Goal: Task Accomplishment & Management: Manage account settings

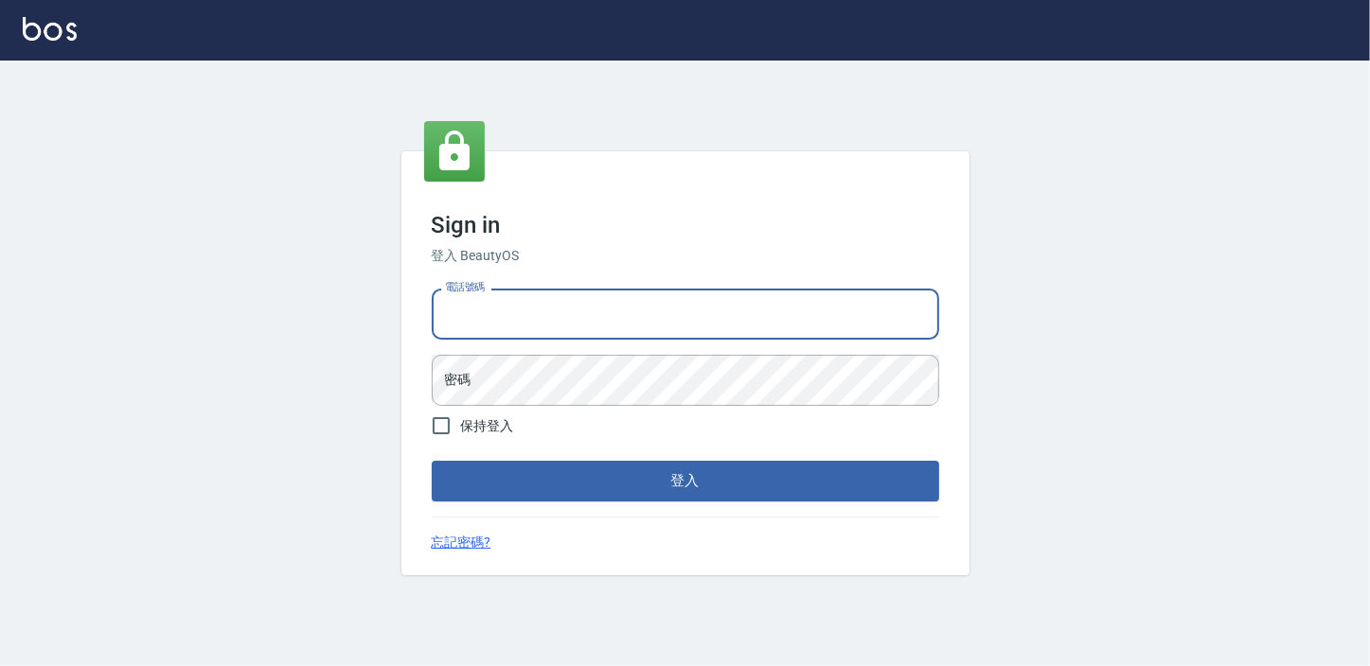
click at [530, 318] on input "電話號碼" at bounding box center [685, 314] width 507 height 51
type input "0911903627"
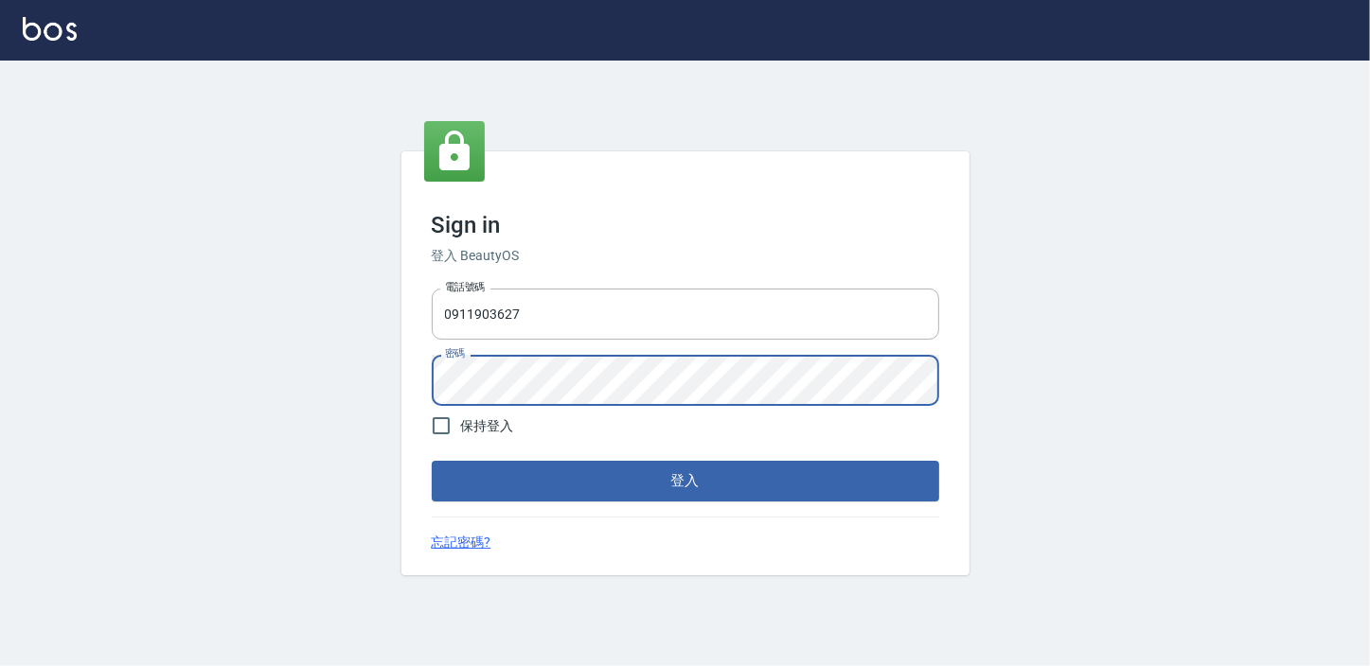
click at [432, 461] on button "登入" at bounding box center [685, 481] width 507 height 40
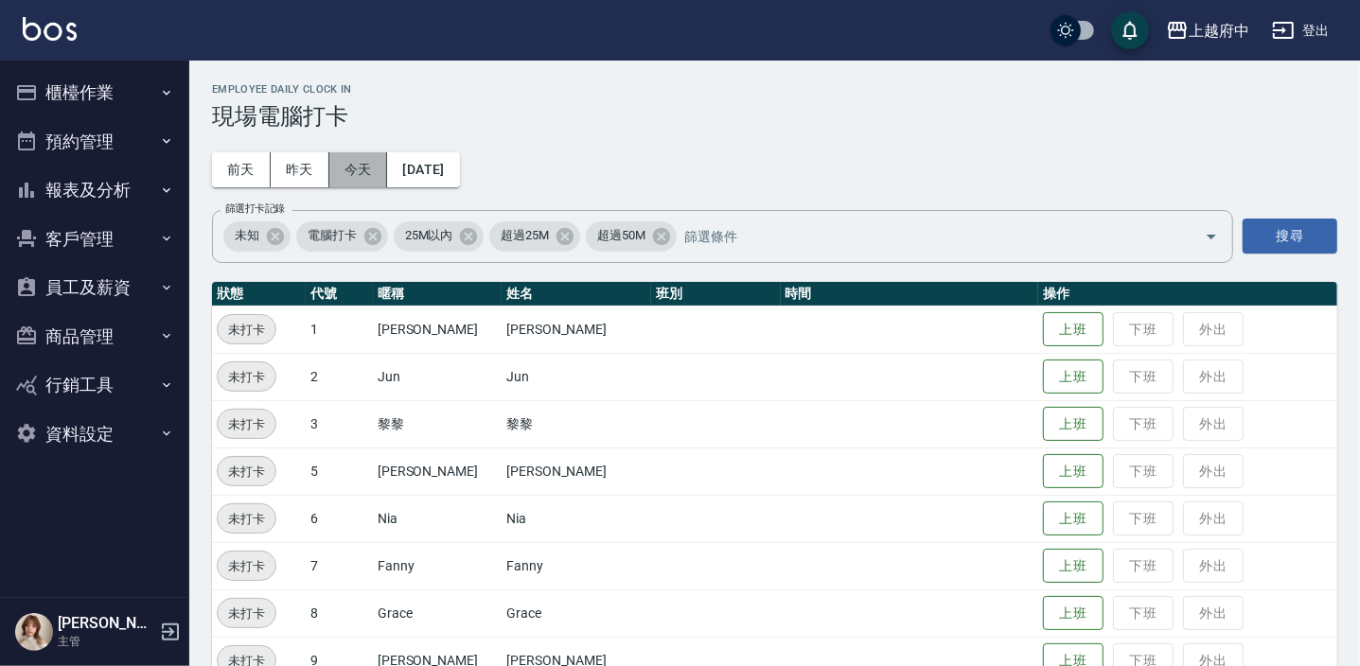
click at [350, 161] on button "今天" at bounding box center [358, 169] width 59 height 35
click at [1043, 610] on button "上班" at bounding box center [1073, 613] width 61 height 33
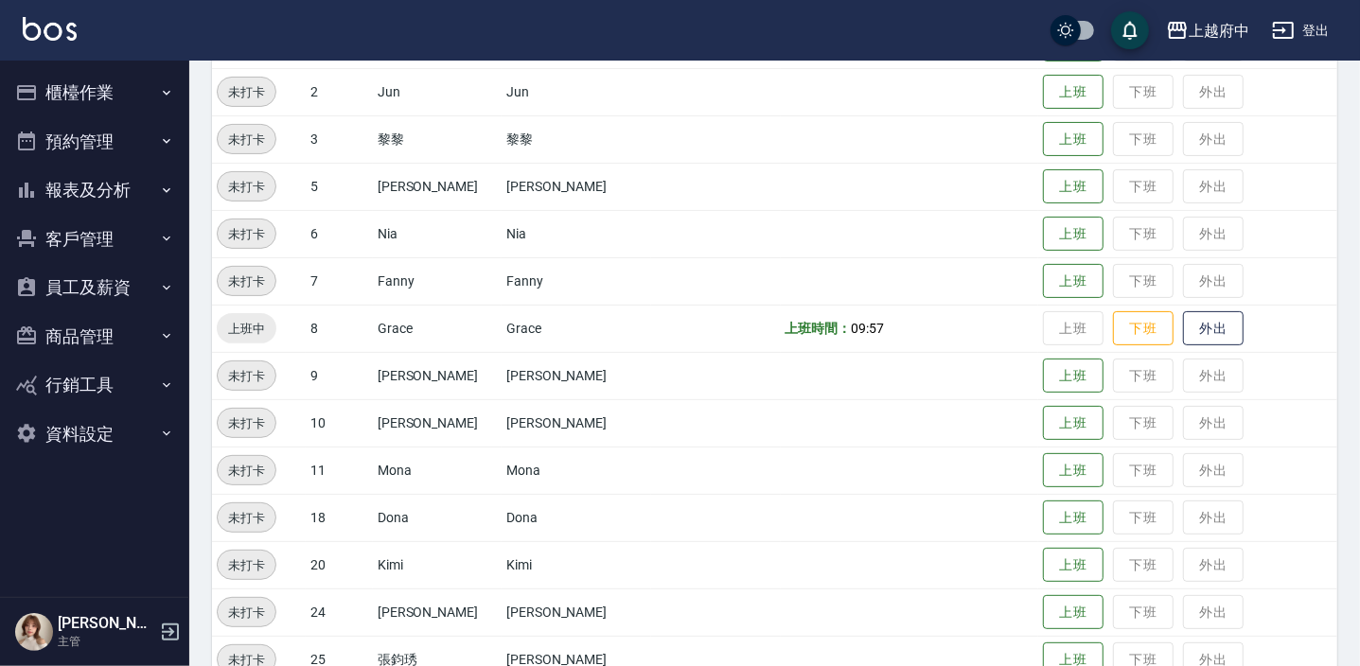
scroll to position [344, 0]
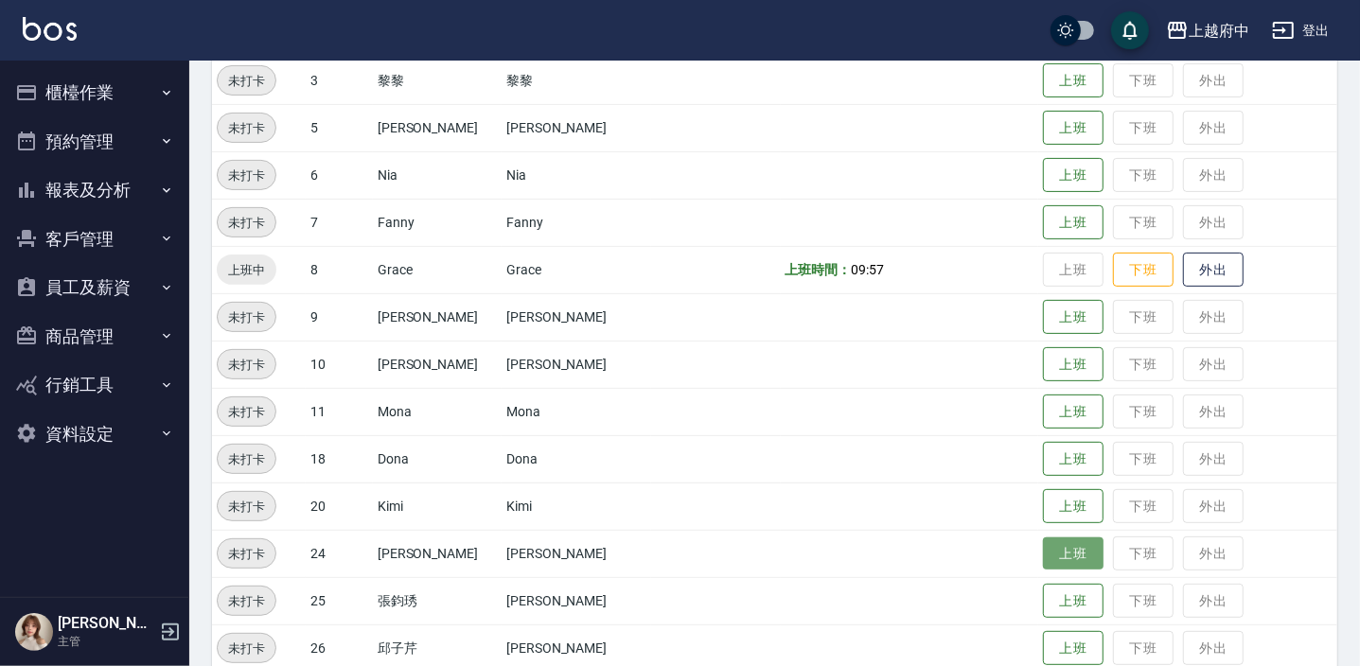
click at [1056, 550] on button "上班" at bounding box center [1073, 554] width 61 height 33
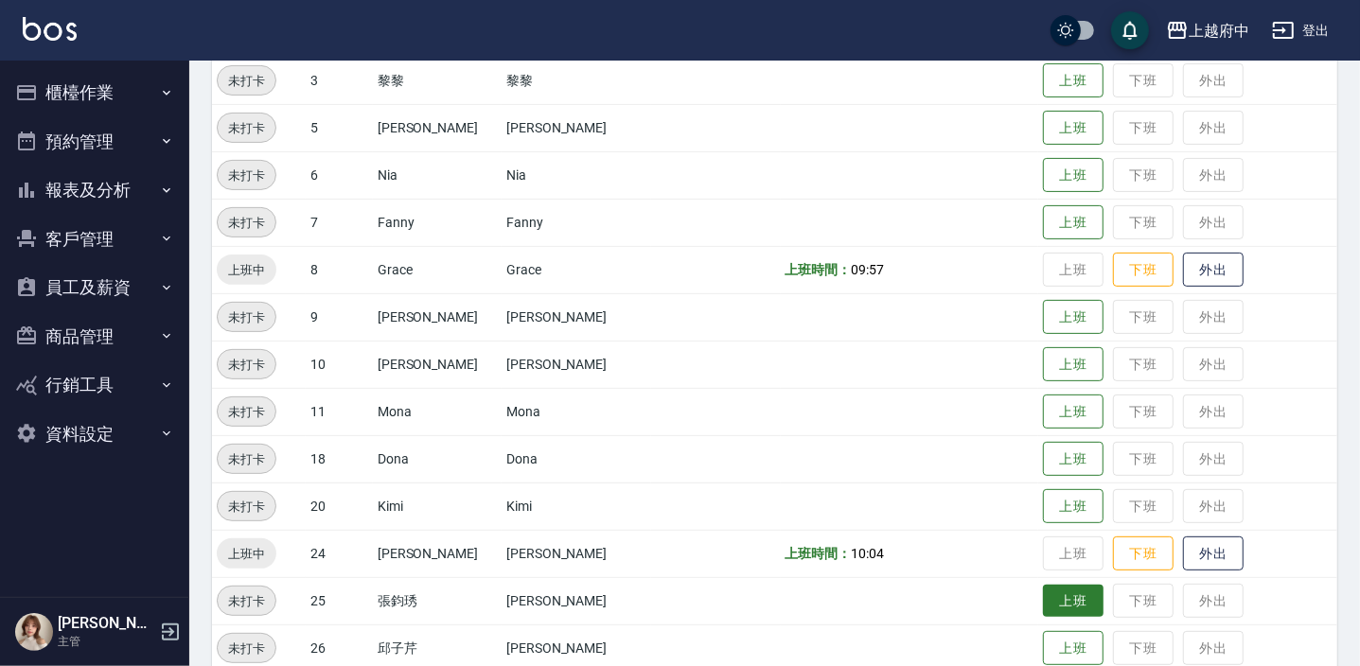
click at [1057, 606] on button "上班" at bounding box center [1073, 601] width 61 height 33
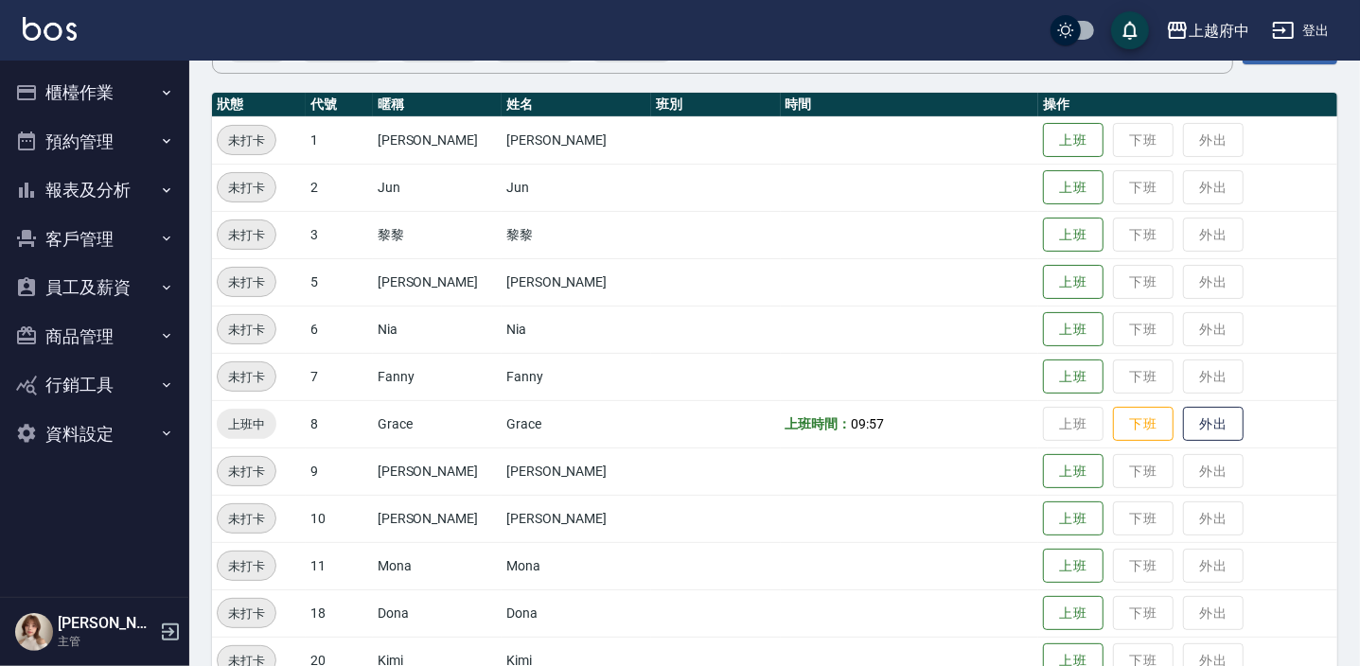
scroll to position [0, 0]
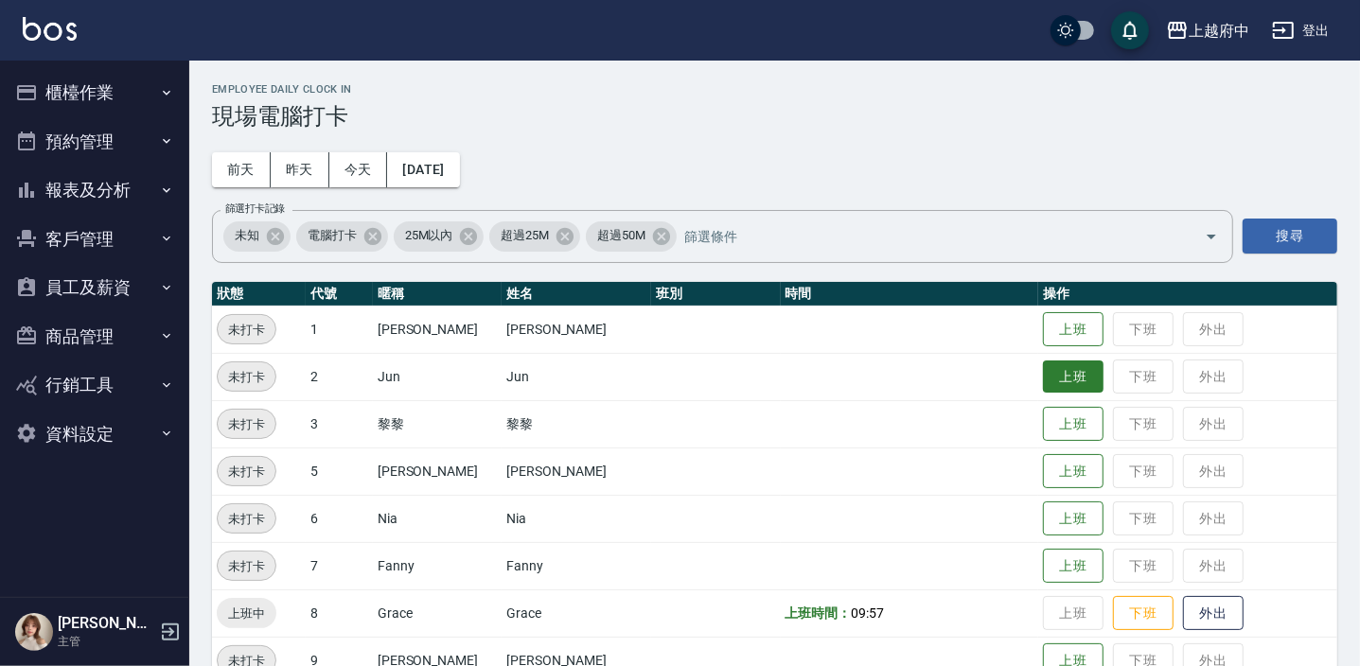
click at [1063, 374] on button "上班" at bounding box center [1073, 377] width 61 height 33
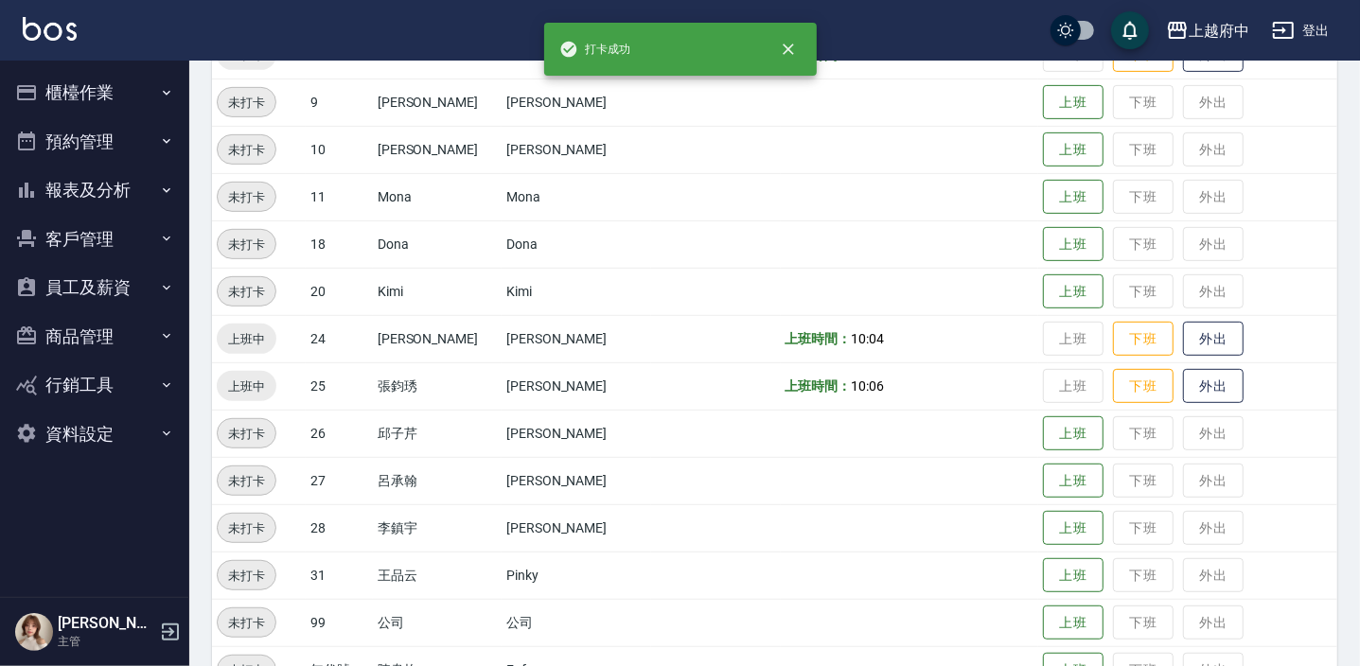
scroll to position [609, 0]
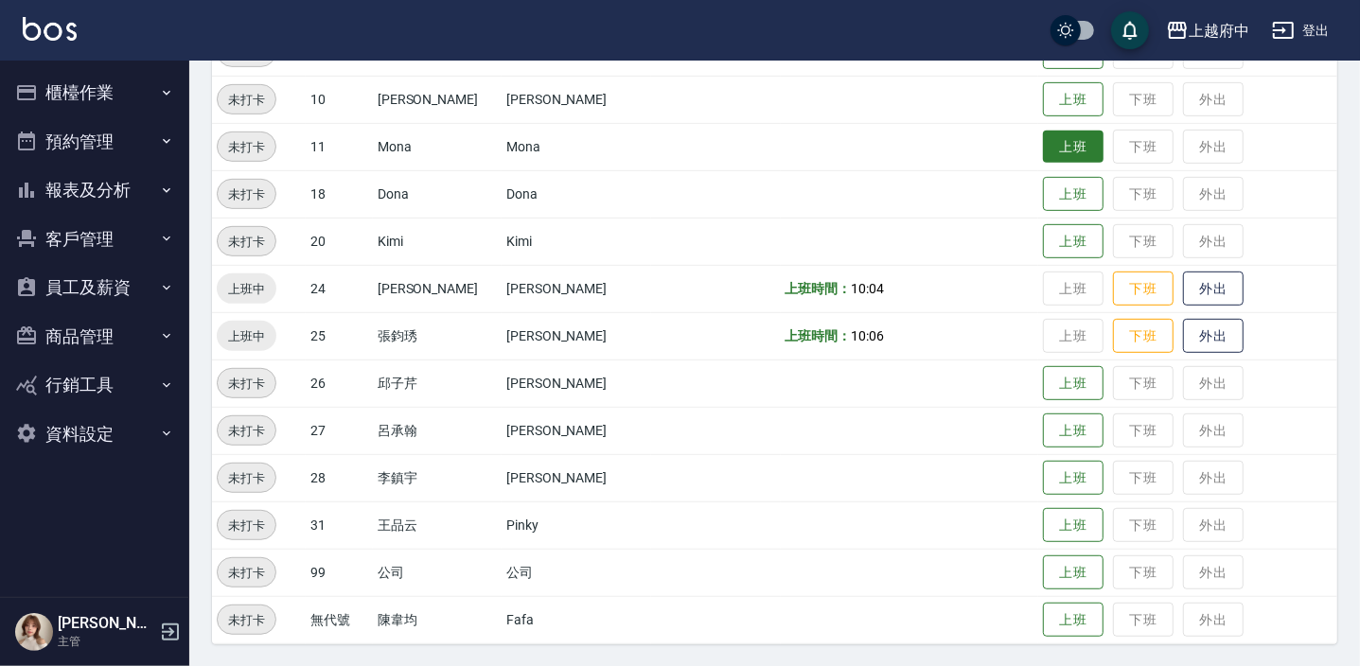
click at [1055, 150] on button "上班" at bounding box center [1073, 147] width 61 height 33
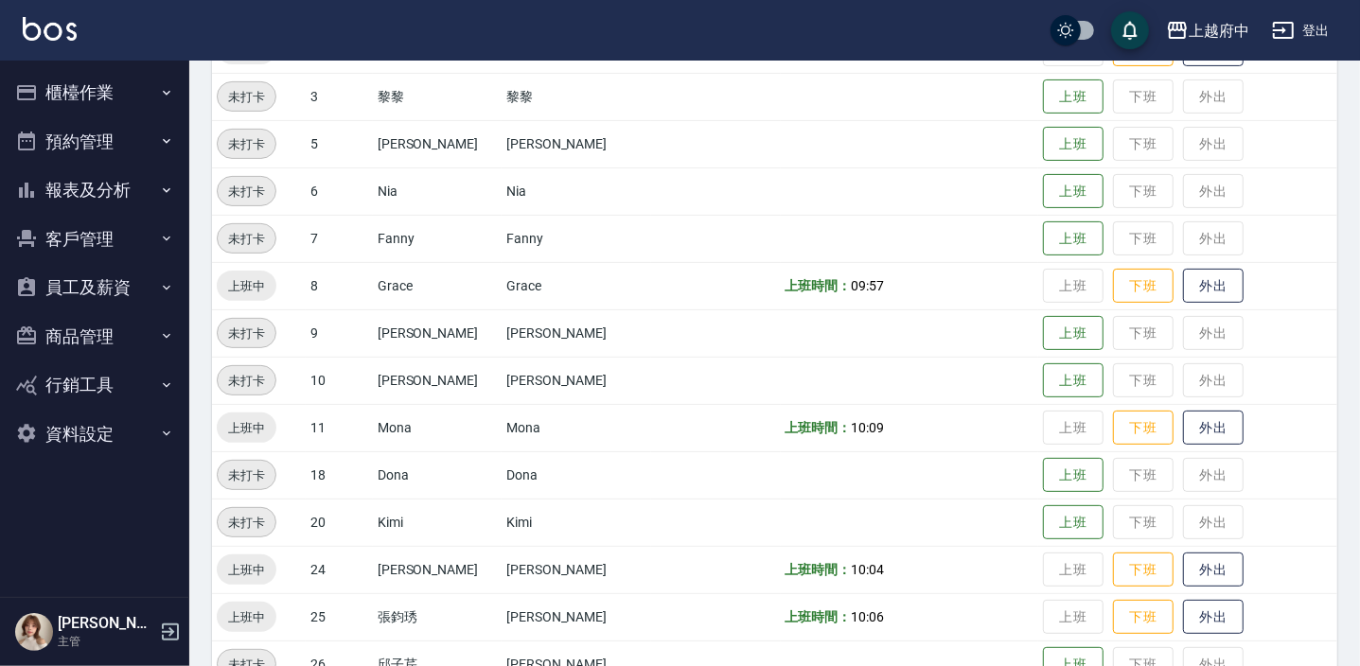
scroll to position [179, 0]
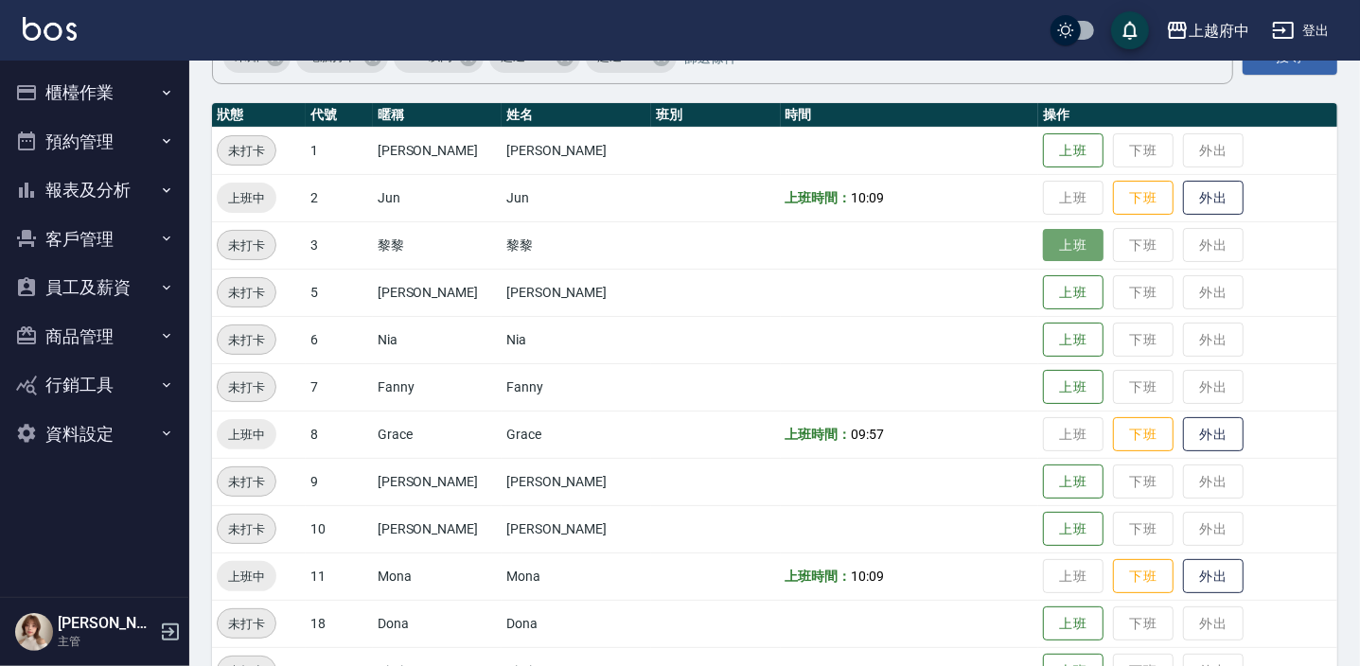
click at [1058, 244] on button "上班" at bounding box center [1073, 245] width 61 height 33
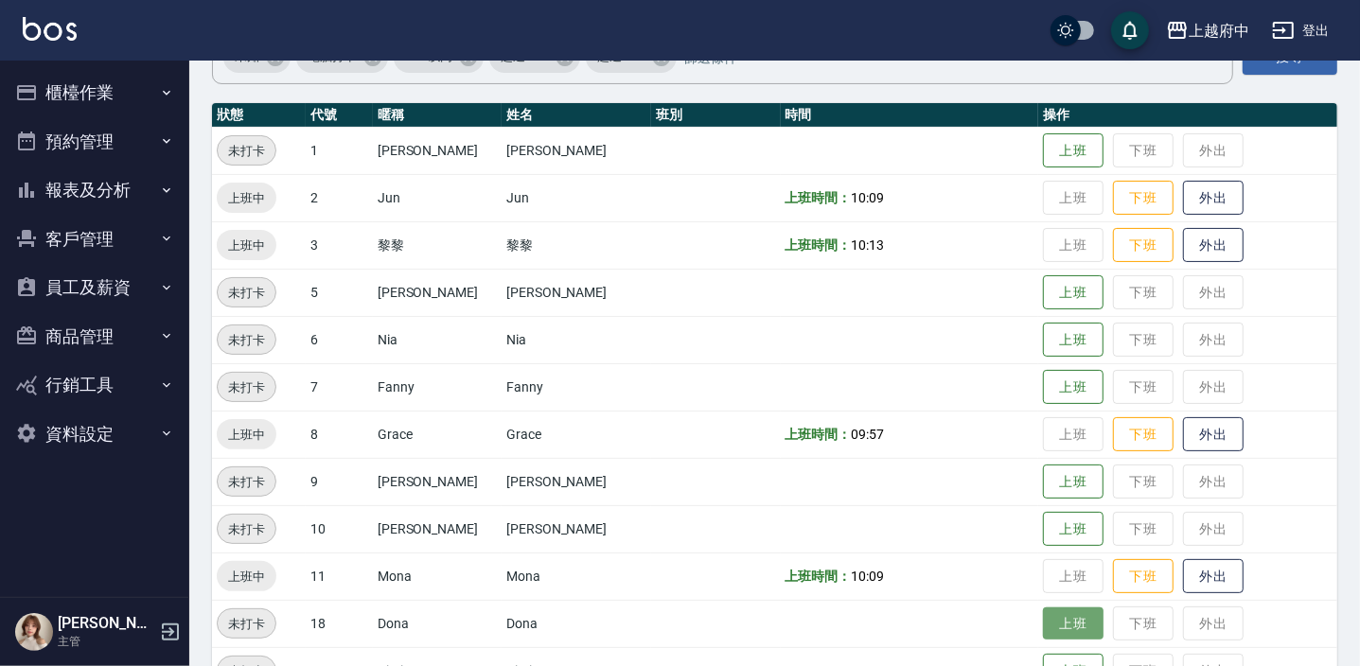
click at [1050, 616] on button "上班" at bounding box center [1073, 624] width 61 height 33
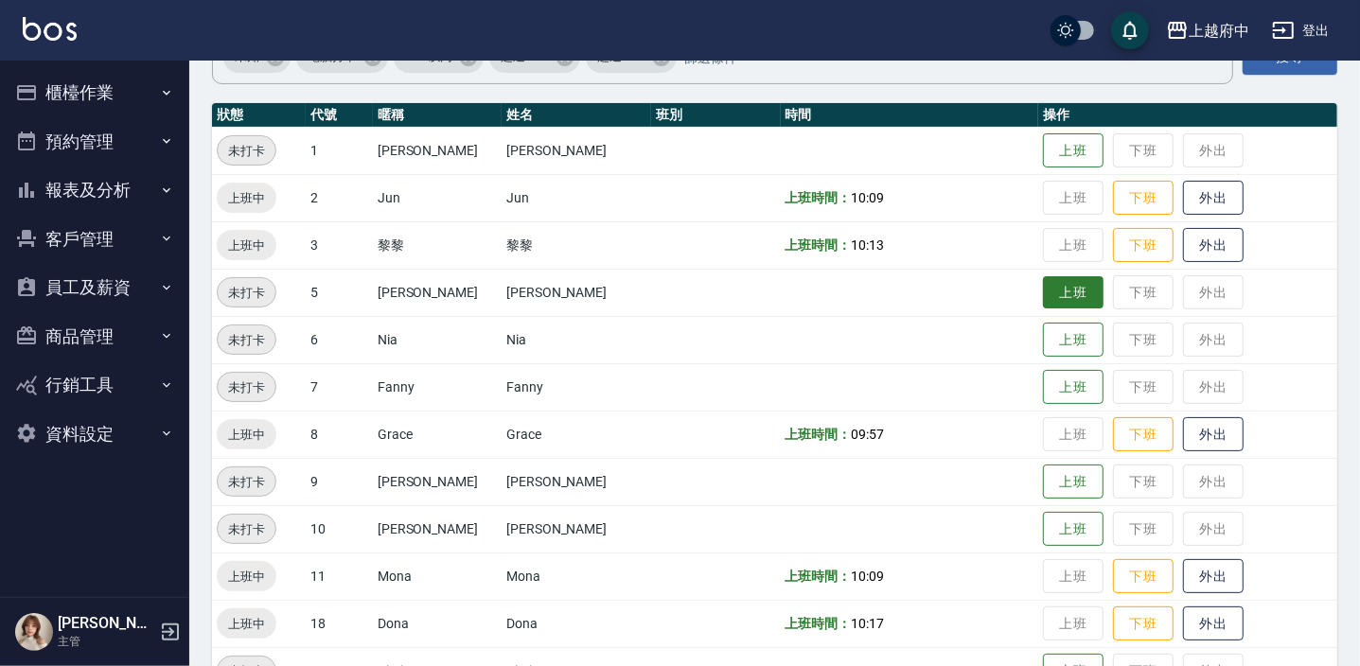
click at [1060, 277] on button "上班" at bounding box center [1073, 292] width 61 height 33
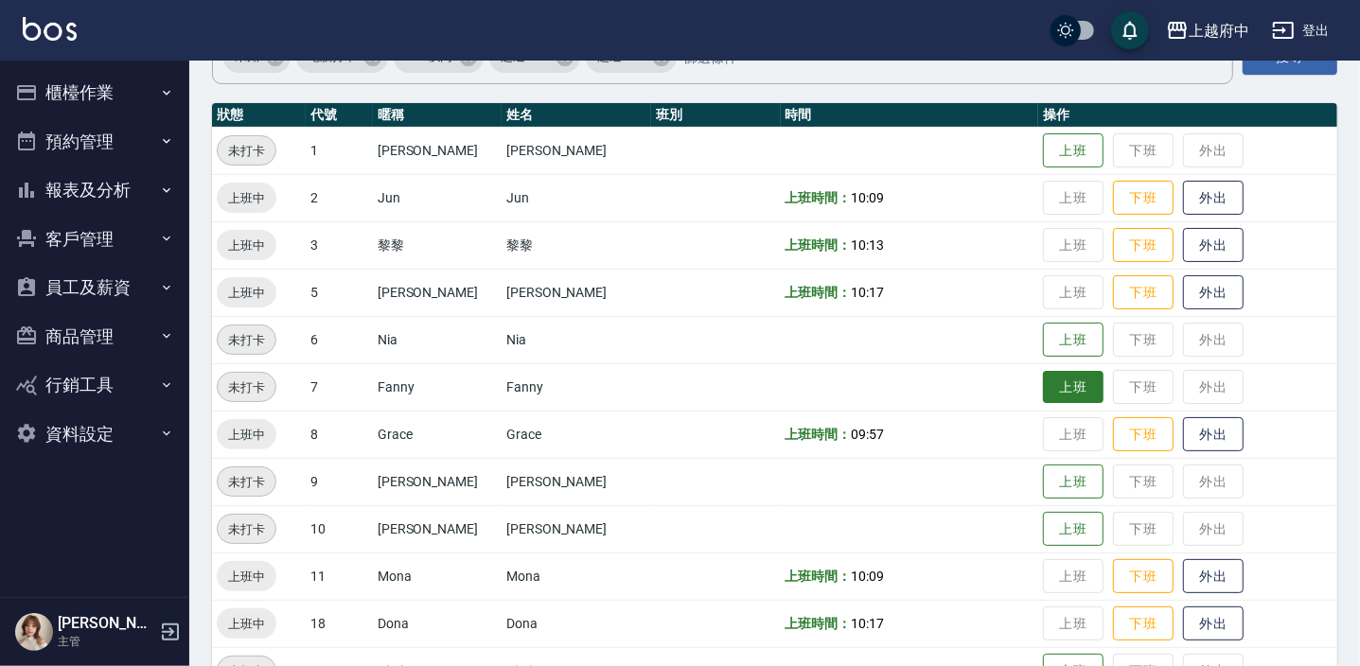
click at [1056, 379] on button "上班" at bounding box center [1073, 387] width 61 height 33
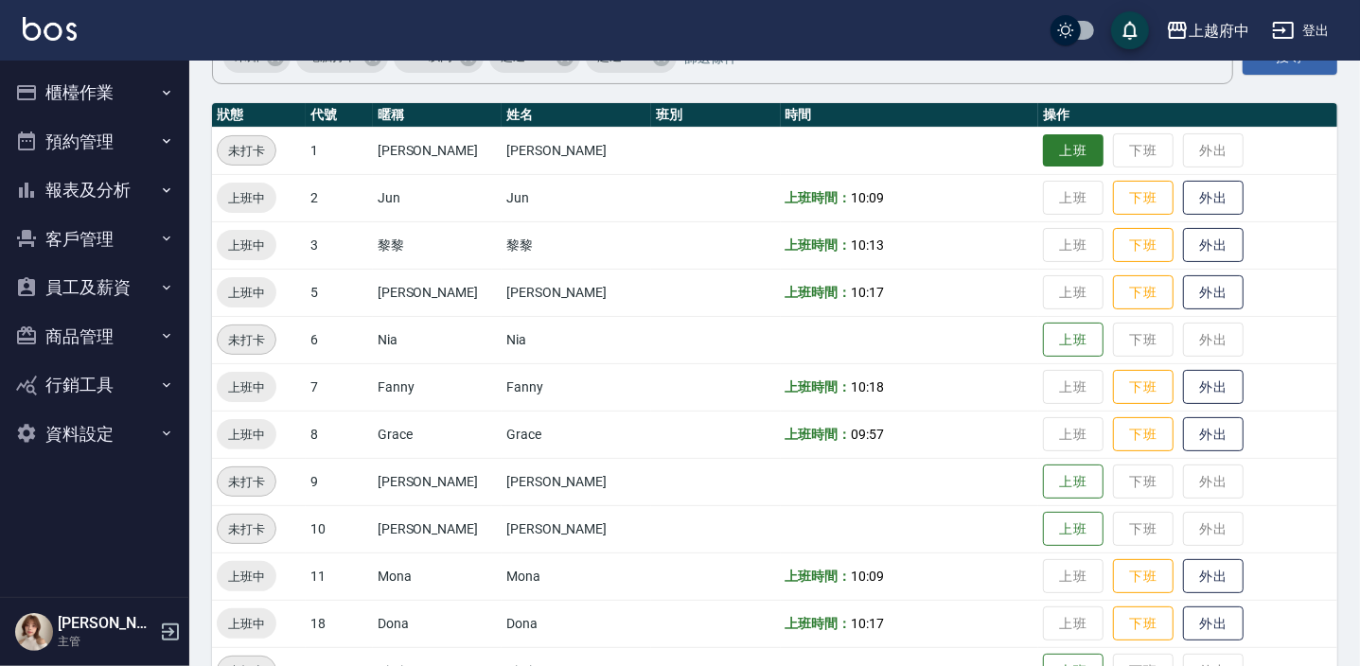
click at [1057, 147] on button "上班" at bounding box center [1073, 150] width 61 height 33
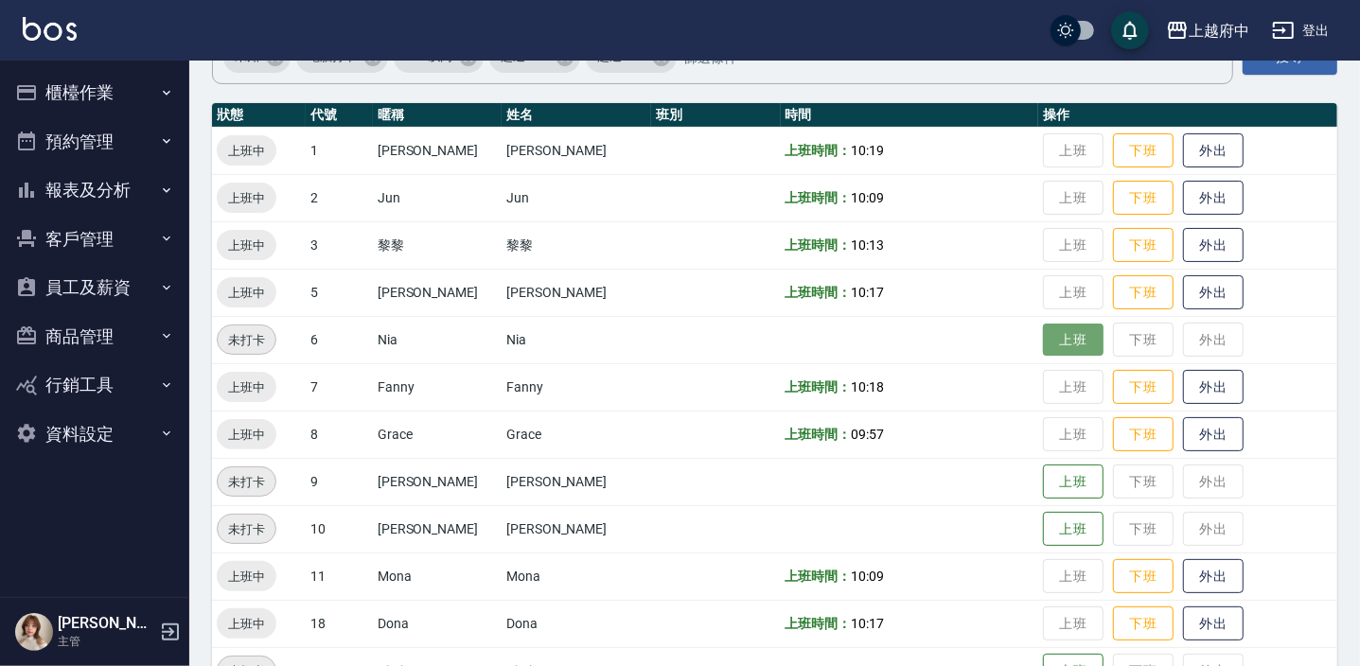
click at [1058, 333] on button "上班" at bounding box center [1073, 340] width 61 height 33
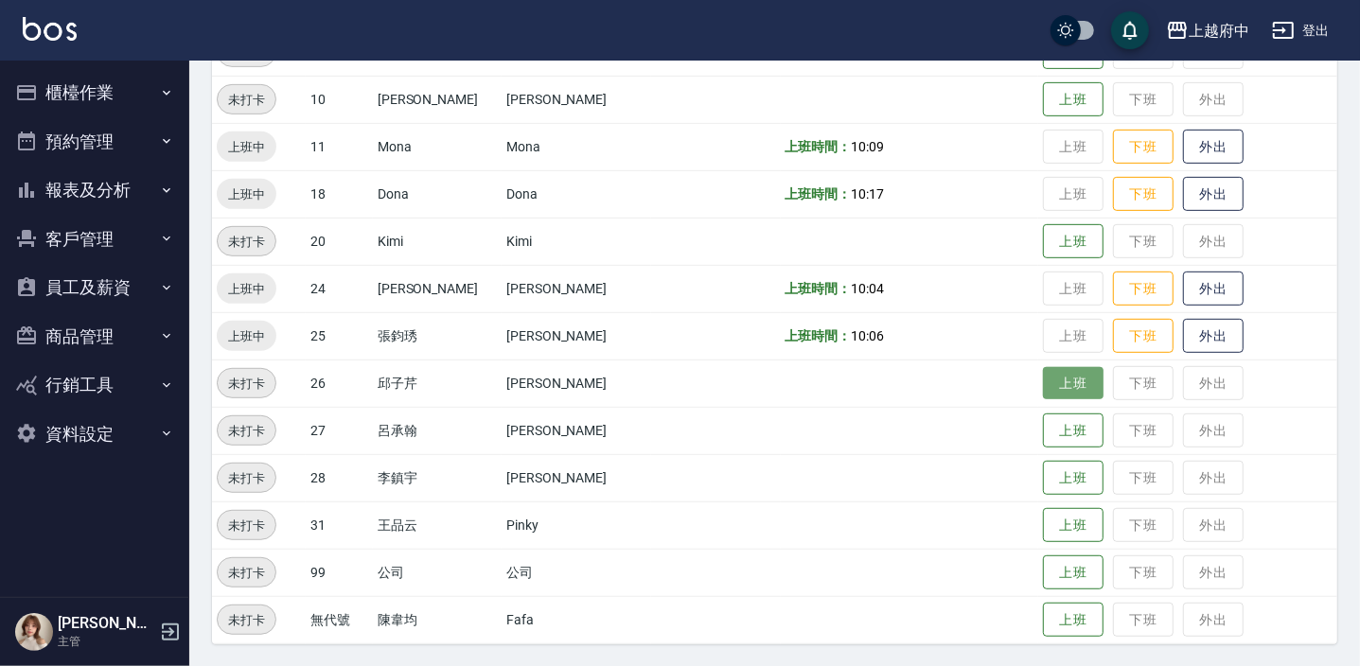
click at [1043, 381] on button "上班" at bounding box center [1073, 383] width 61 height 33
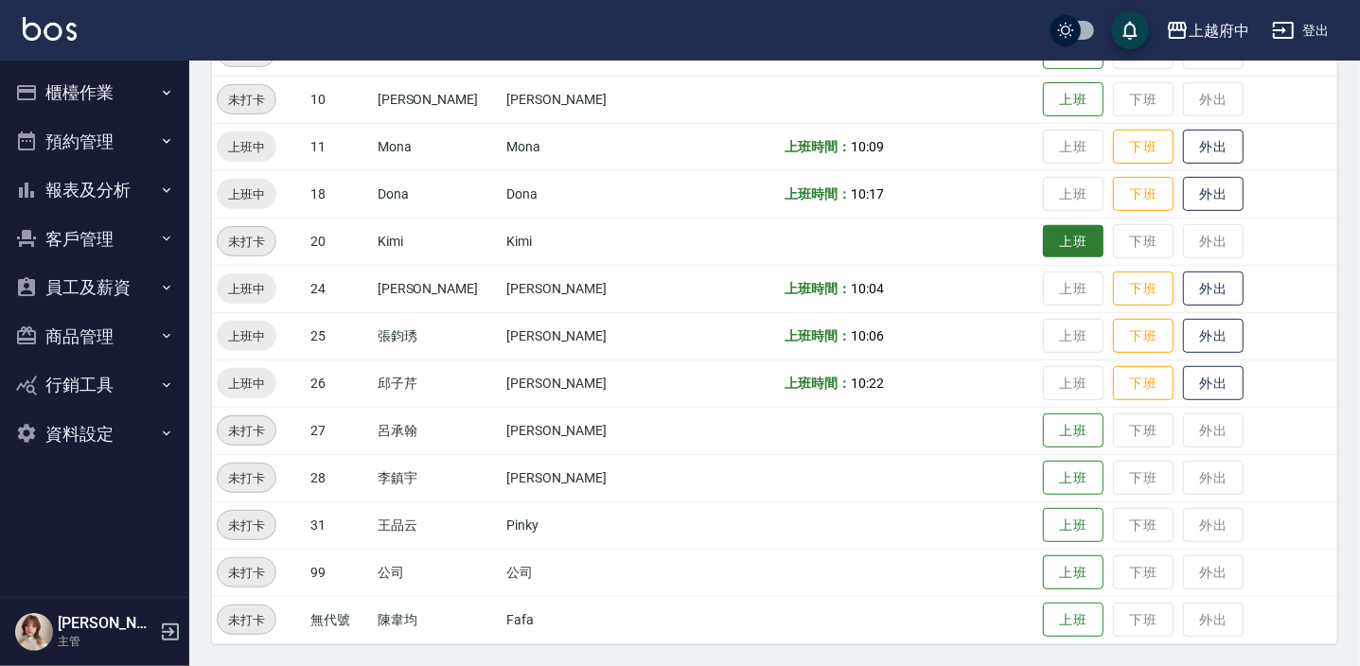
click at [1051, 239] on button "上班" at bounding box center [1073, 241] width 61 height 33
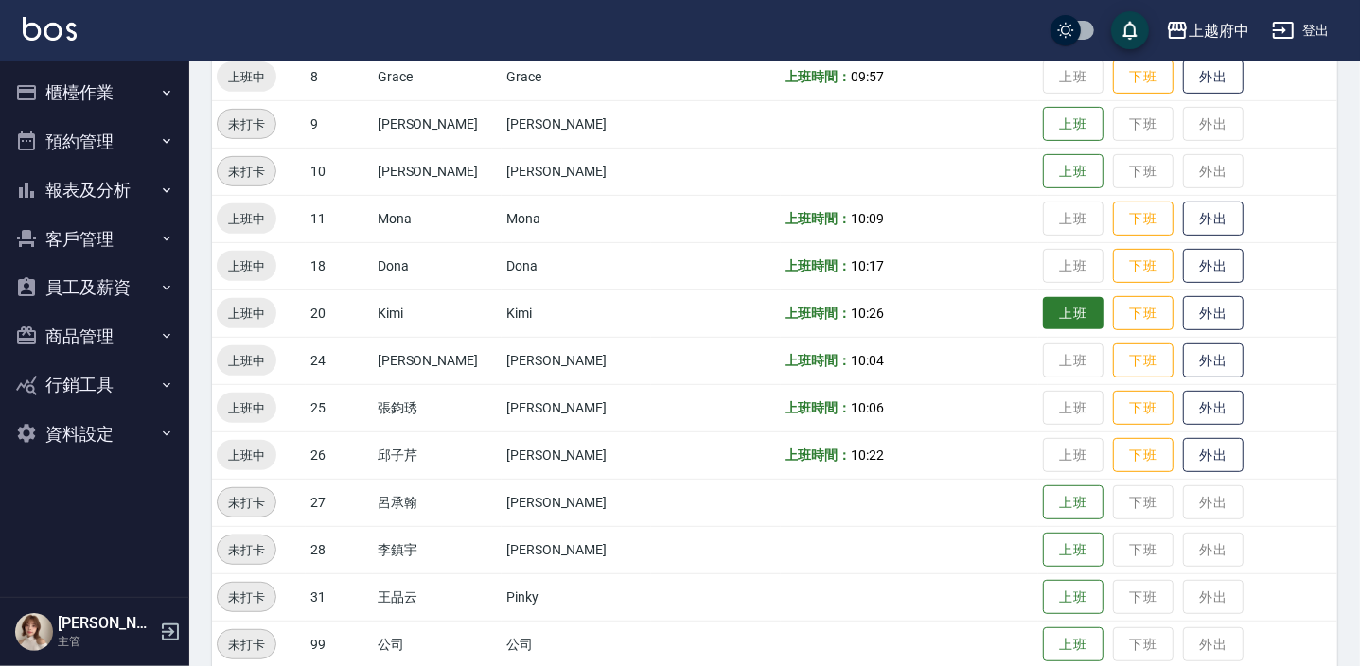
scroll to position [535, 0]
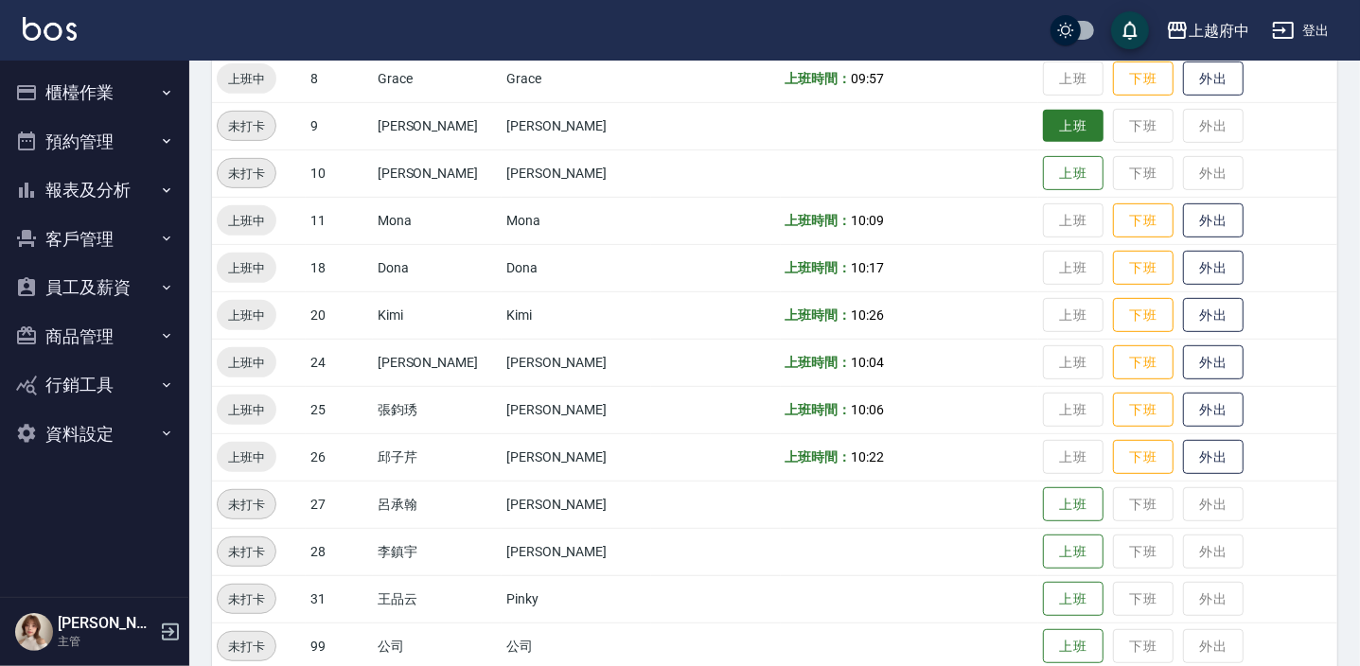
click at [1072, 113] on button "上班" at bounding box center [1073, 126] width 61 height 33
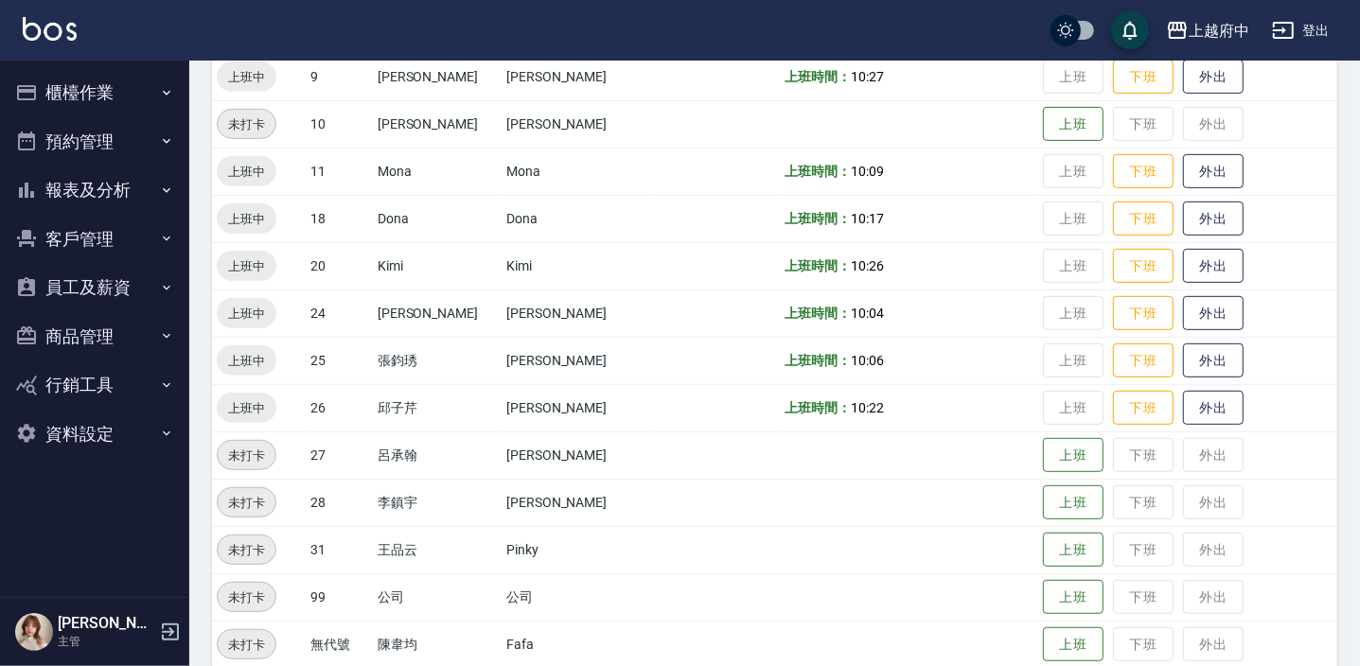
scroll to position [609, 0]
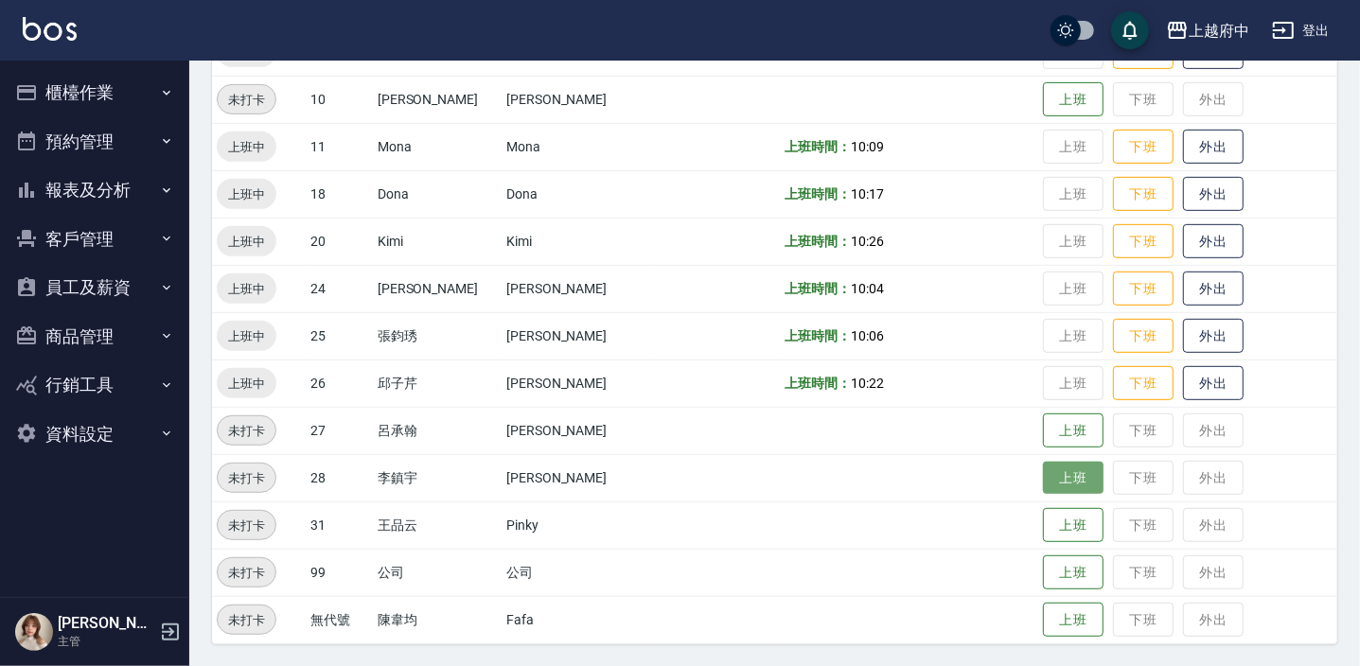
click at [1060, 492] on button "上班" at bounding box center [1073, 478] width 61 height 33
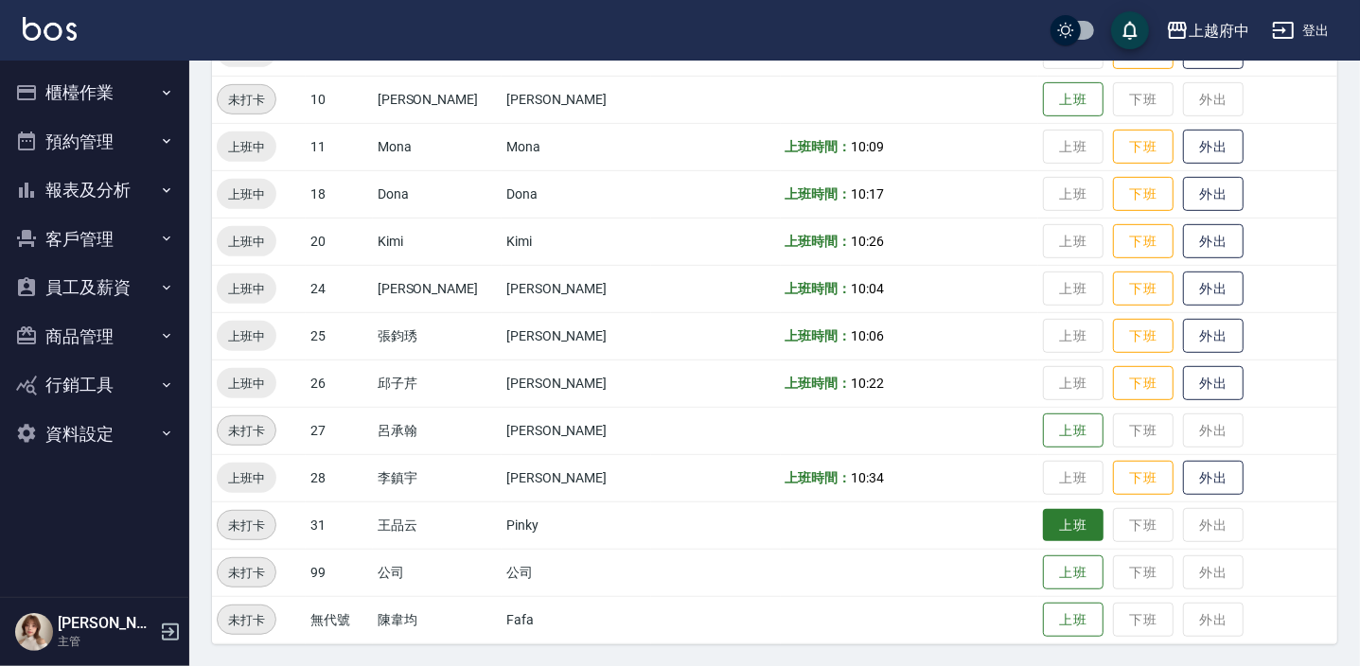
click at [1047, 530] on button "上班" at bounding box center [1073, 525] width 61 height 33
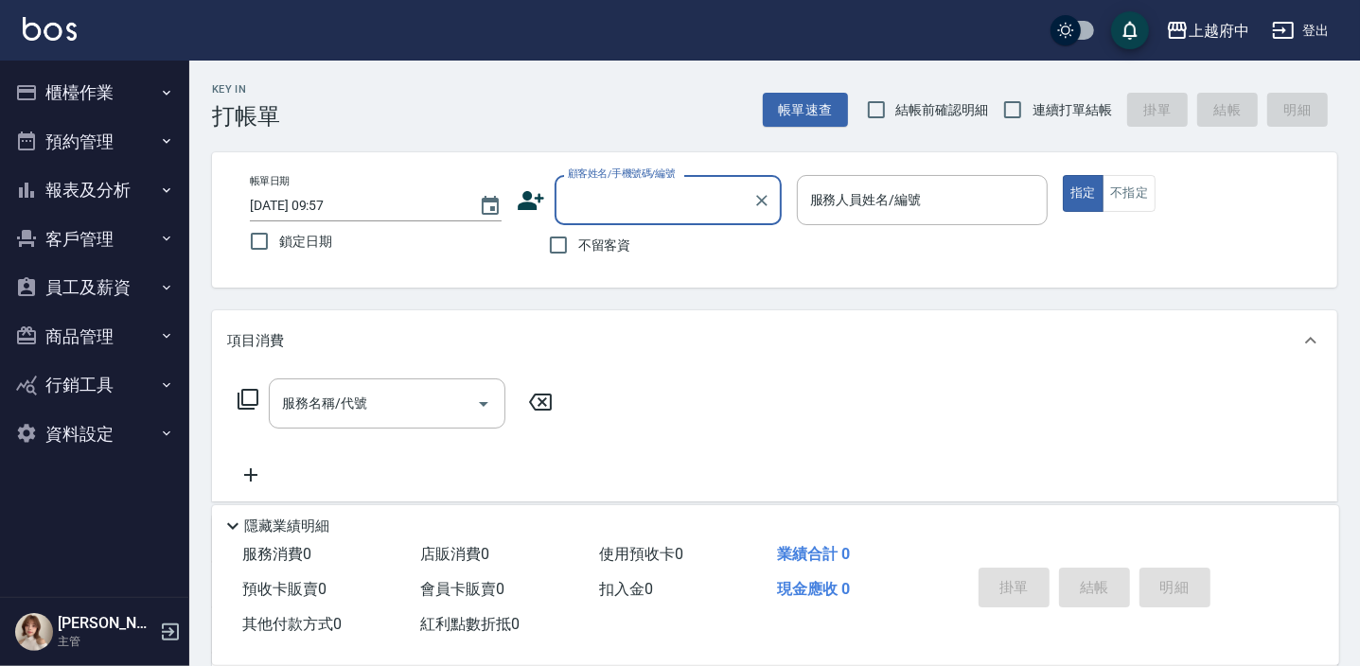
click at [112, 98] on button "櫃檯作業" at bounding box center [95, 92] width 174 height 49
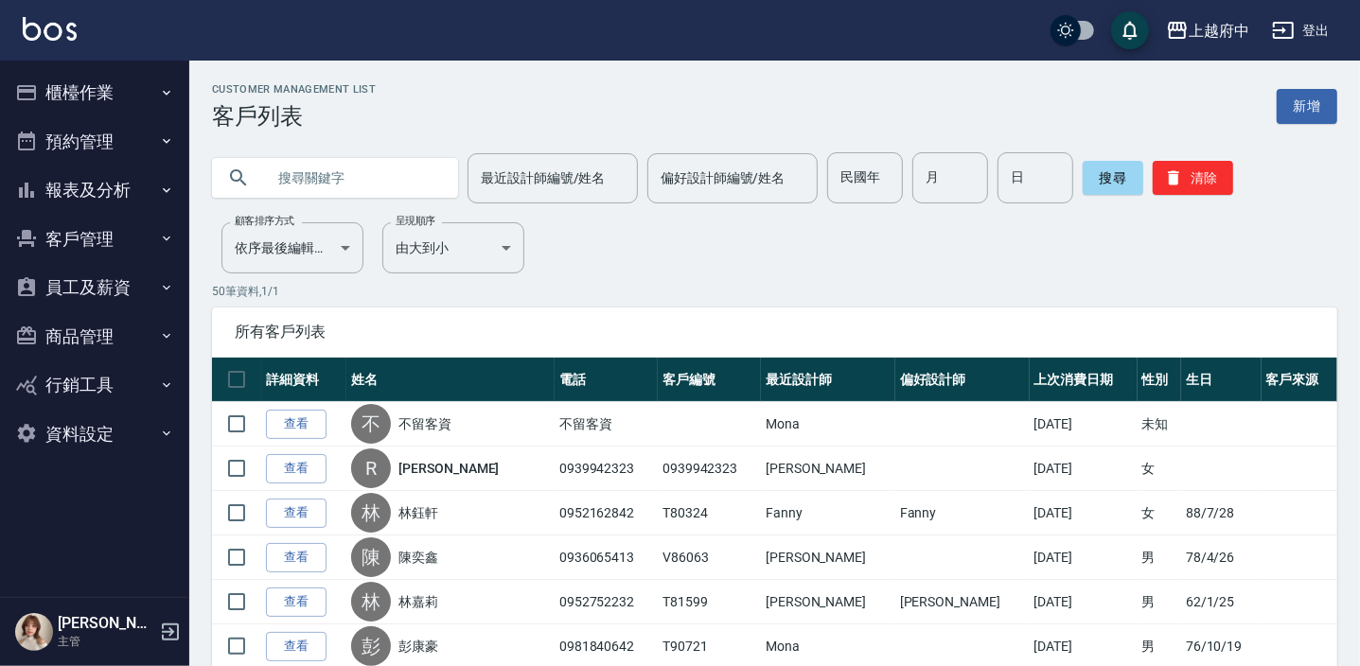
click at [88, 279] on button "員工及薪資" at bounding box center [95, 287] width 174 height 49
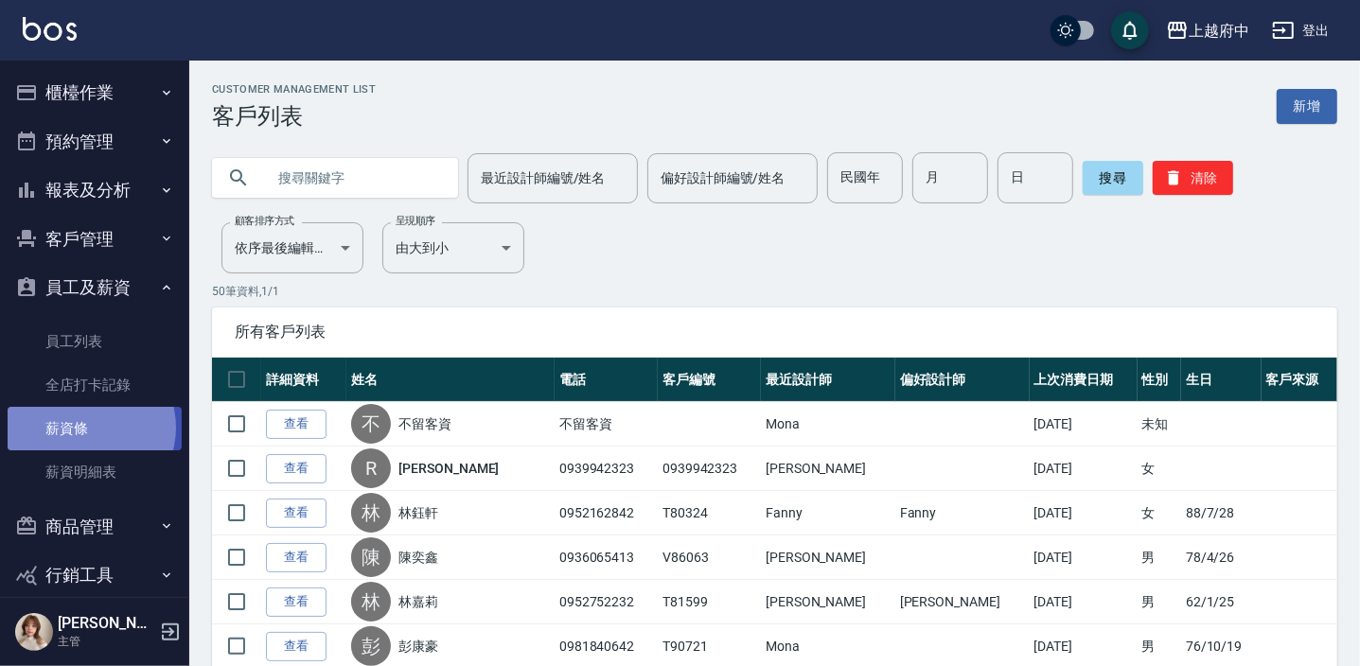
click at [85, 428] on link "薪資條" at bounding box center [95, 429] width 174 height 44
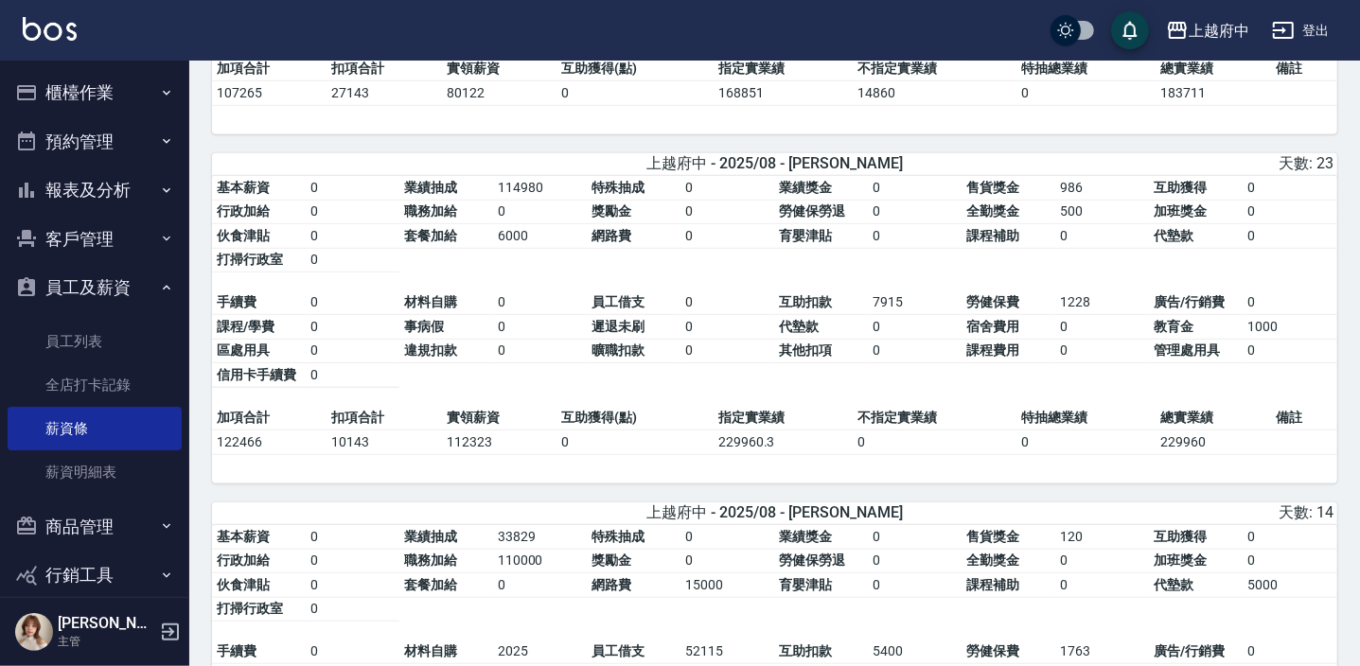
scroll to position [774, 0]
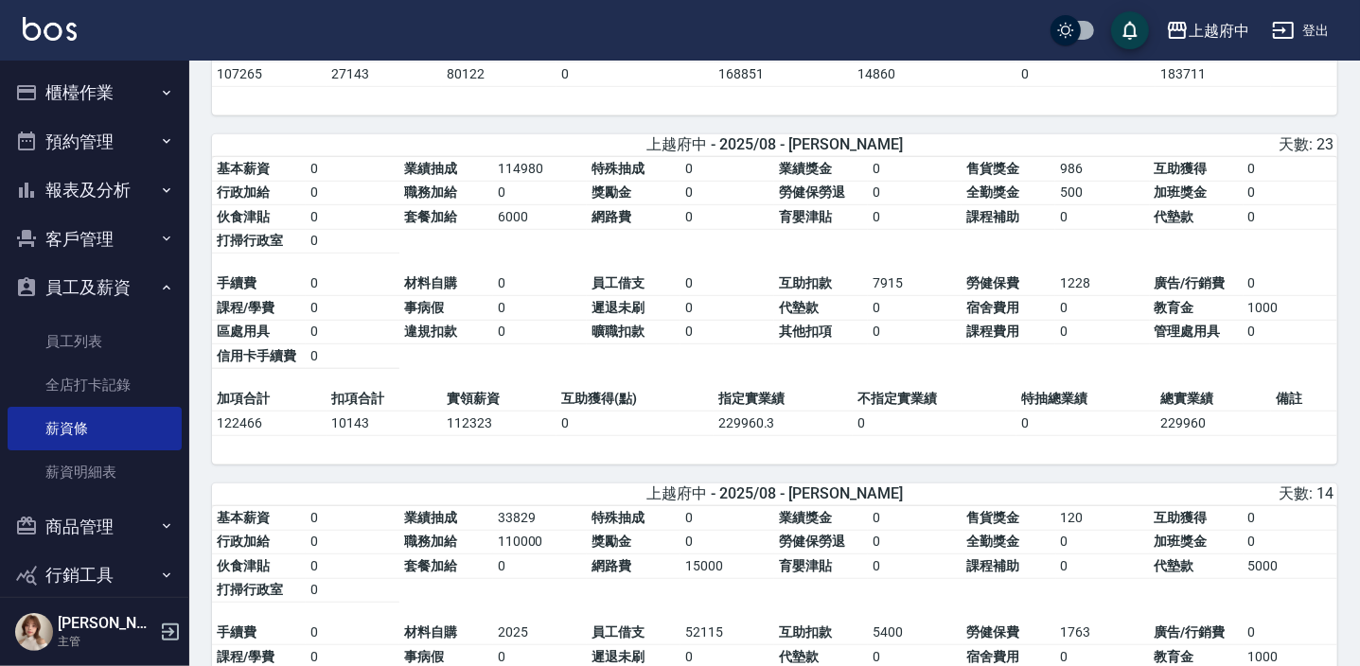
click at [104, 275] on button "員工及薪資" at bounding box center [95, 287] width 174 height 49
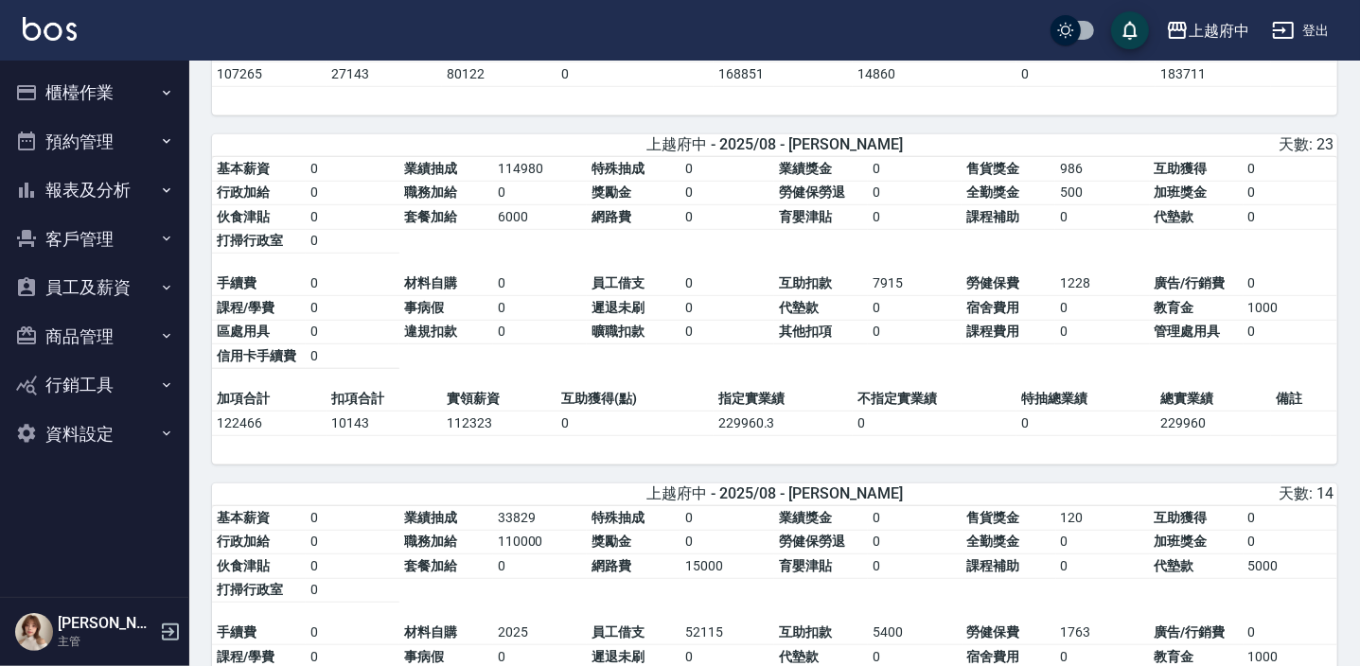
click at [76, 186] on button "報表及分析" at bounding box center [95, 190] width 174 height 49
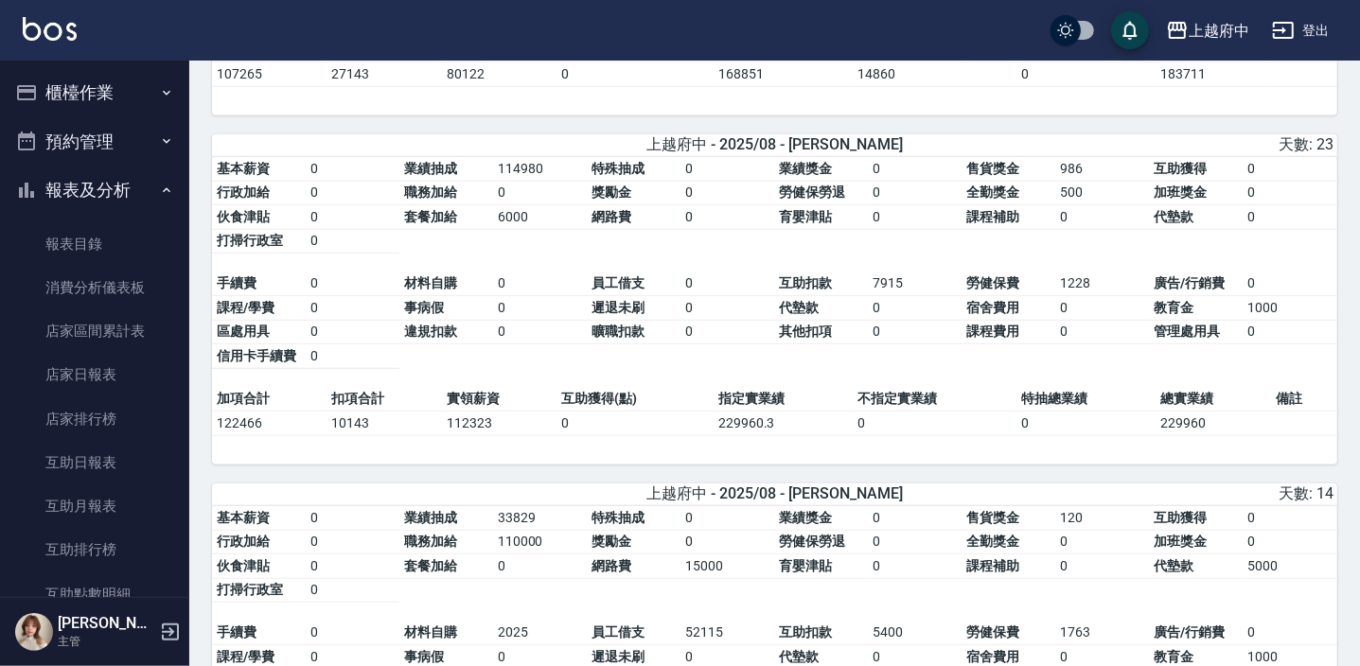
click at [98, 190] on button "報表及分析" at bounding box center [95, 190] width 174 height 49
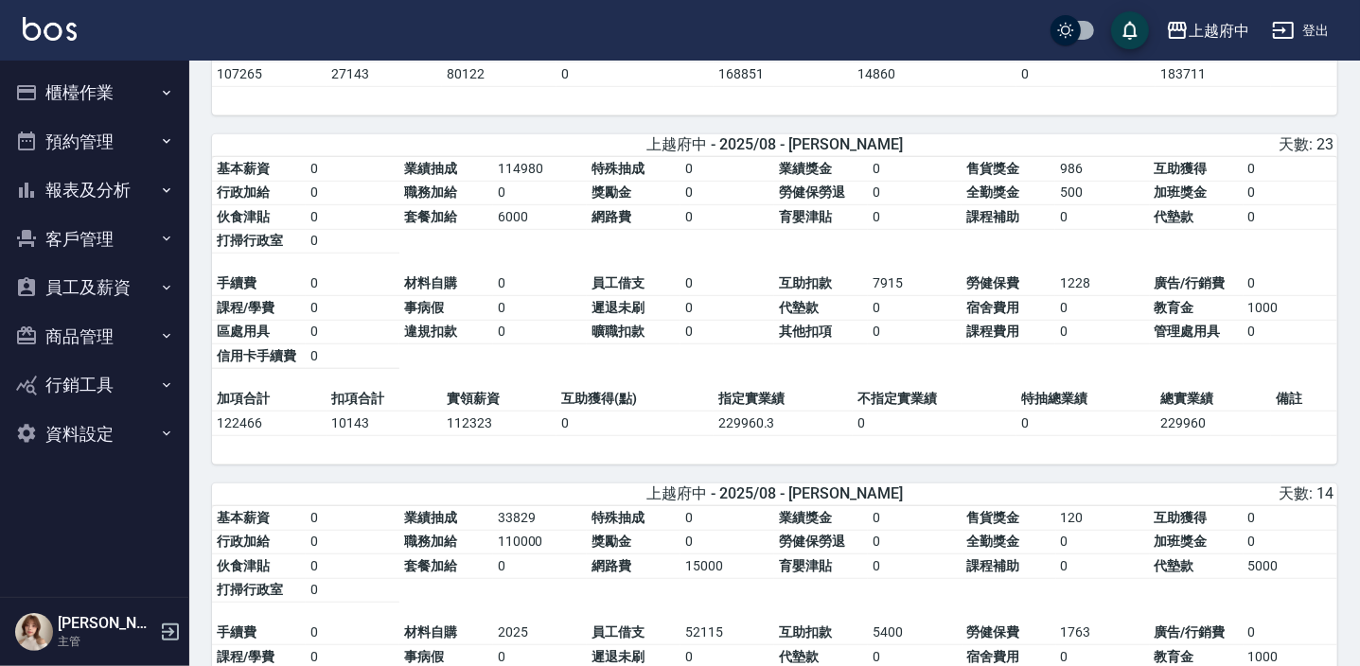
click at [79, 241] on button "客戶管理" at bounding box center [95, 239] width 174 height 49
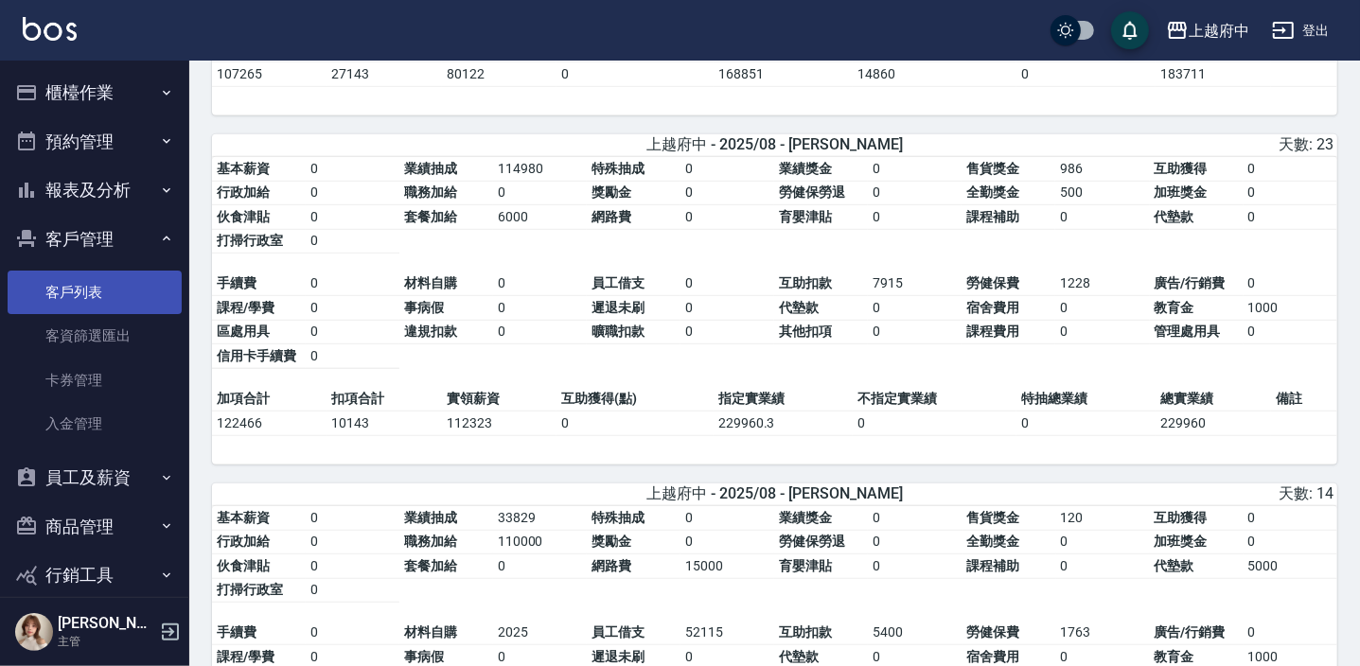
click at [87, 295] on link "客戶列表" at bounding box center [95, 293] width 174 height 44
